Goal: Task Accomplishment & Management: Use online tool/utility

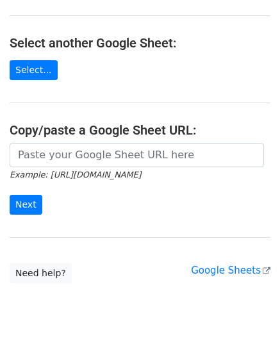
scroll to position [128, 0]
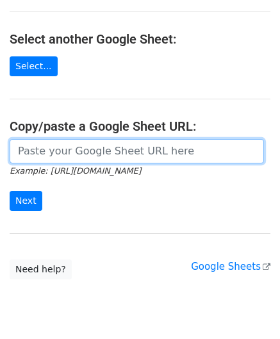
click at [60, 149] on input "url" at bounding box center [137, 151] width 255 height 24
paste input "[URL][DOMAIN_NAME]"
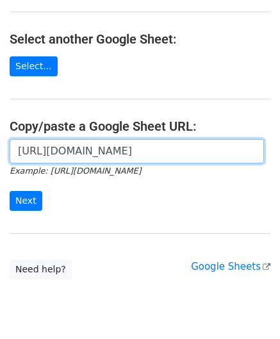
scroll to position [0, 269]
type input "[URL][DOMAIN_NAME]"
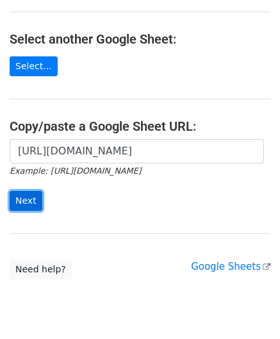
scroll to position [0, 0]
click at [37, 194] on input "Next" at bounding box center [26, 201] width 33 height 20
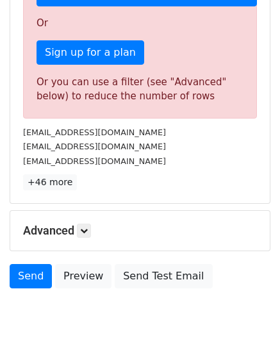
scroll to position [385, 0]
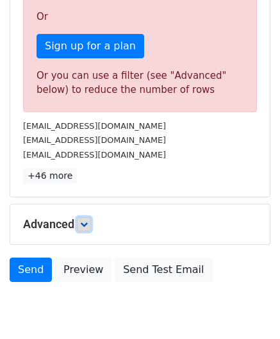
click at [88, 221] on icon at bounding box center [84, 225] width 8 height 8
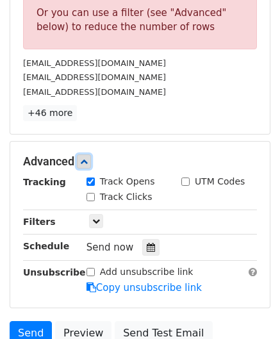
scroll to position [449, 0]
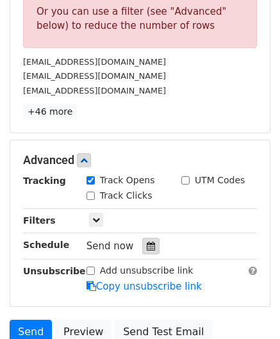
click at [147, 244] on icon at bounding box center [151, 246] width 8 height 9
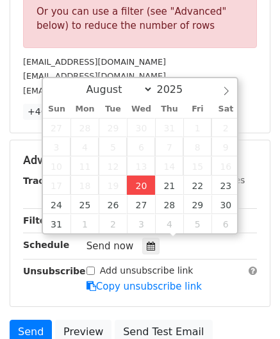
type input "2025-08-20 12:00"
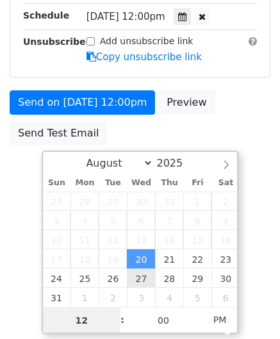
scroll to position [349, 0]
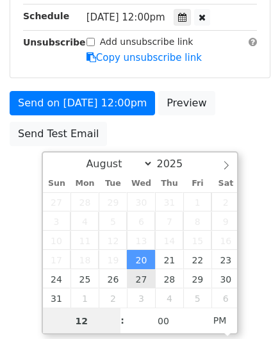
type input "5"
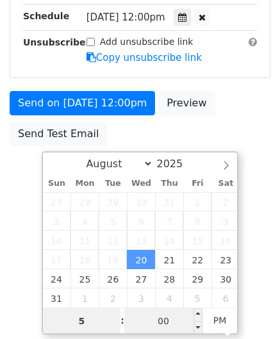
scroll to position [449, 0]
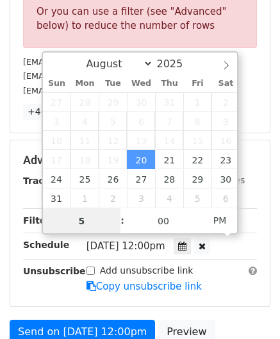
drag, startPoint x: 92, startPoint y: 217, endPoint x: 19, endPoint y: 217, distance: 73.1
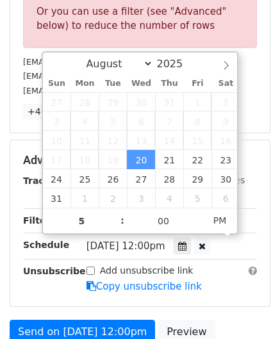
type input "2025-08-20 17:00"
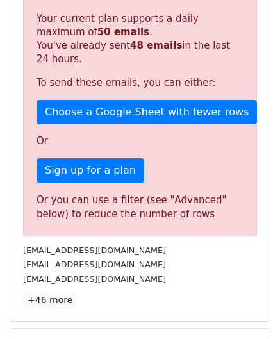
scroll to position [505, 0]
